Goal: Transaction & Acquisition: Purchase product/service

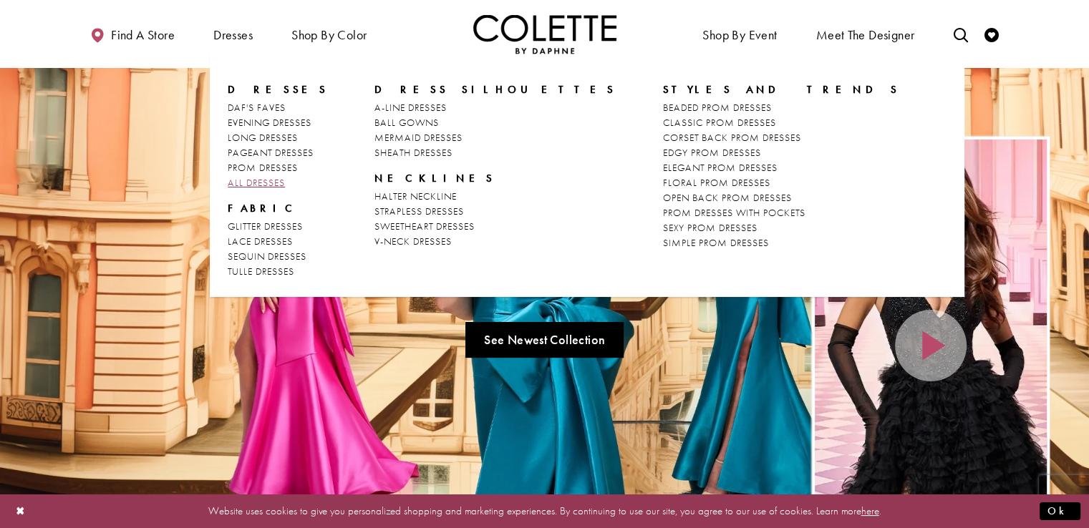
click at [263, 181] on span "ALL DRESSES" at bounding box center [256, 182] width 57 height 13
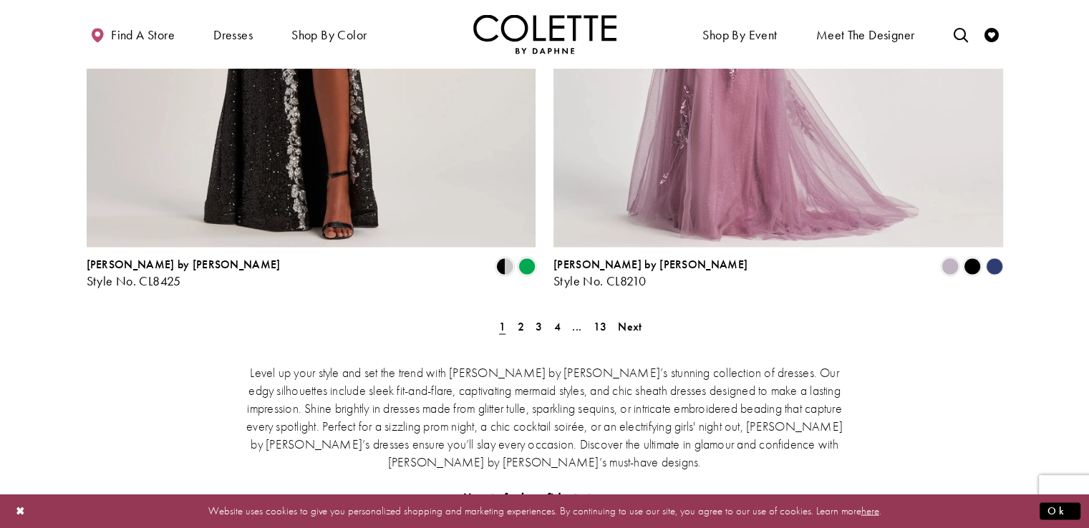
scroll to position [2680, 0]
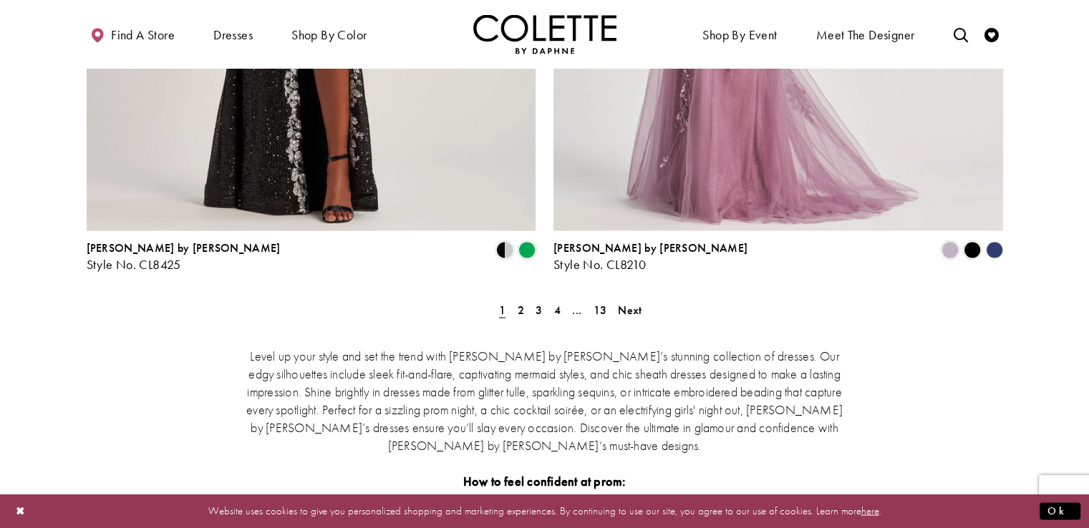
click at [520, 302] on span "2" at bounding box center [521, 309] width 6 height 15
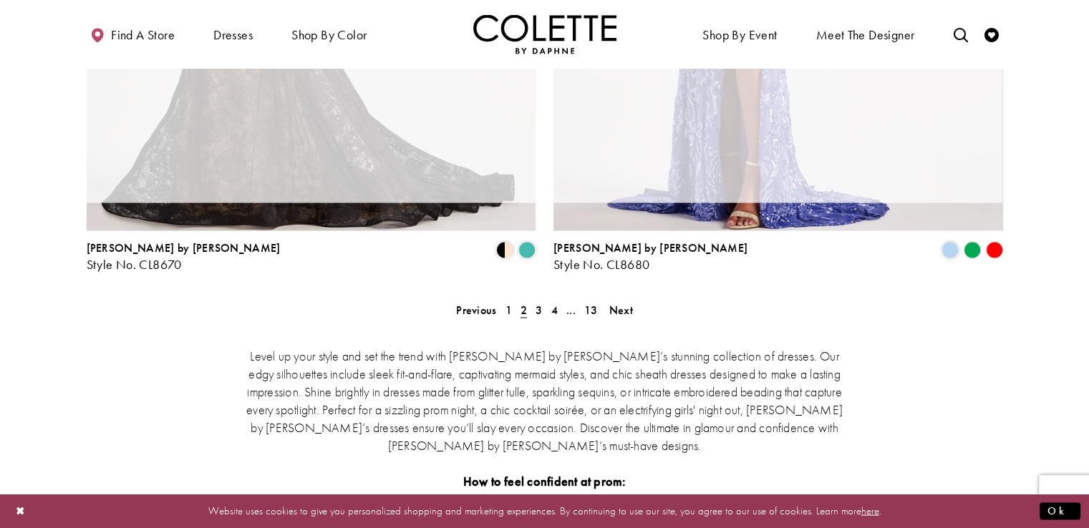
scroll to position [77, 0]
